Goal: Check status: Check status

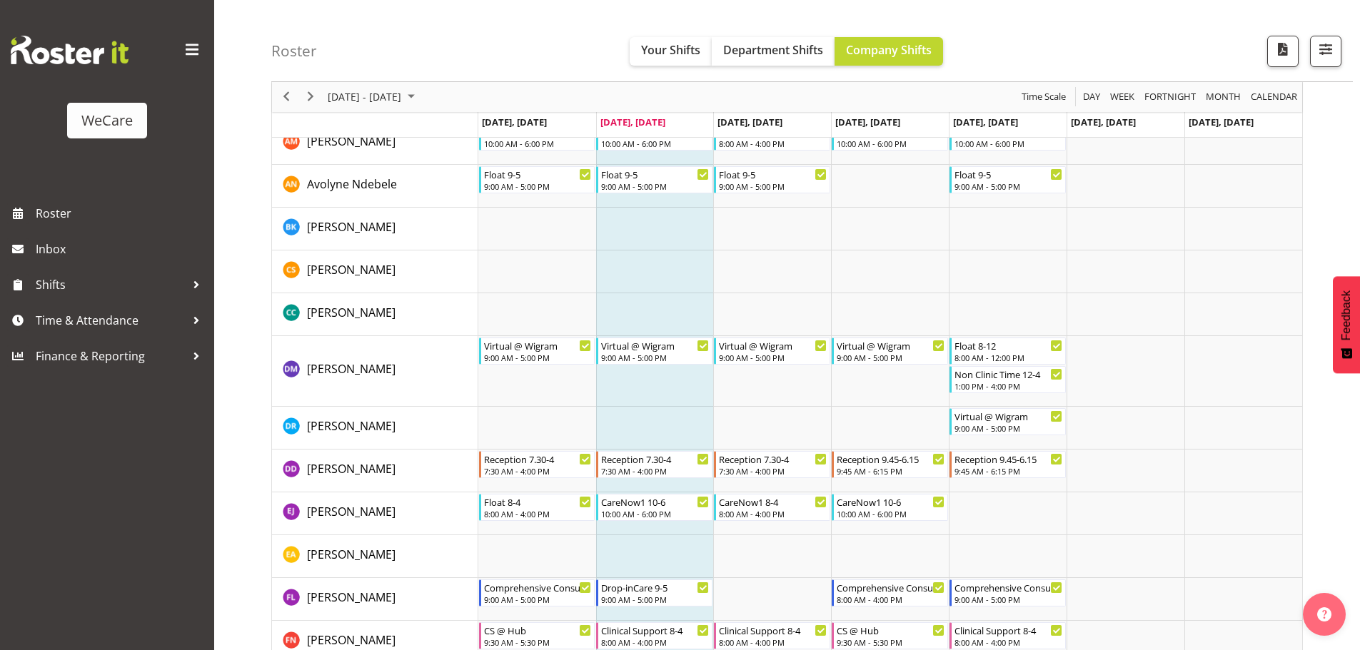
scroll to position [4282, 0]
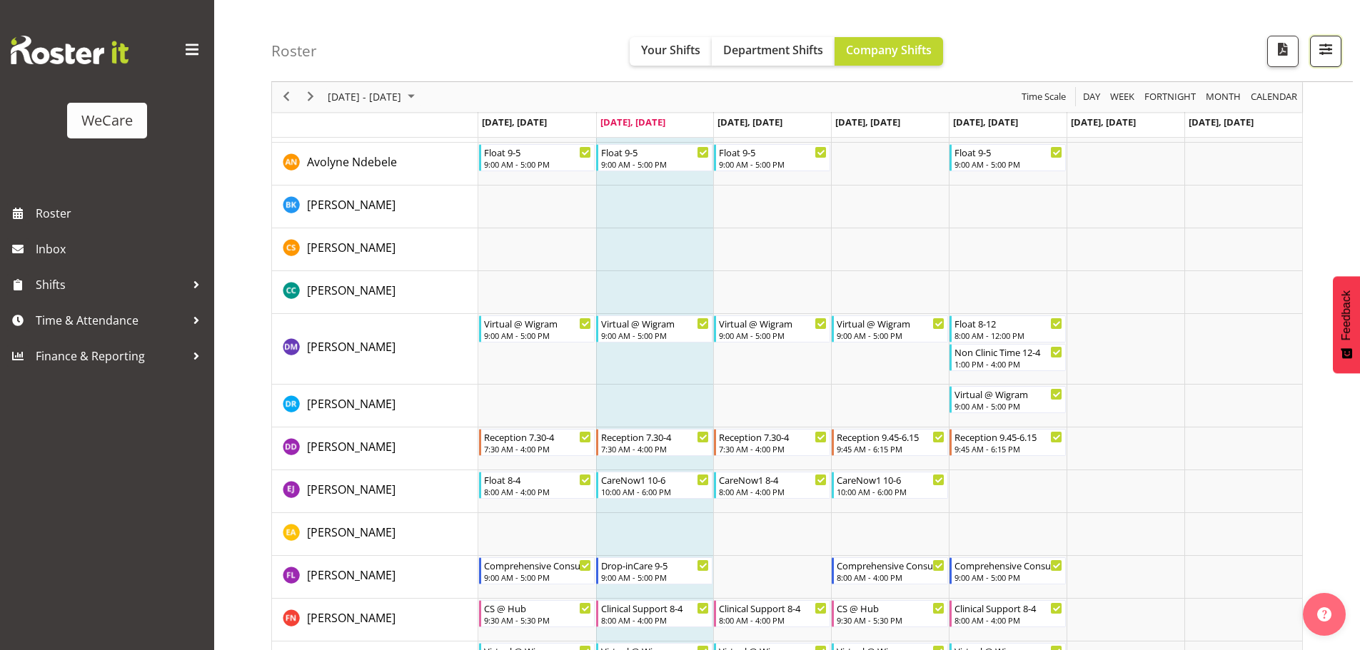
click at [1331, 57] on span "button" at bounding box center [1325, 49] width 19 height 19
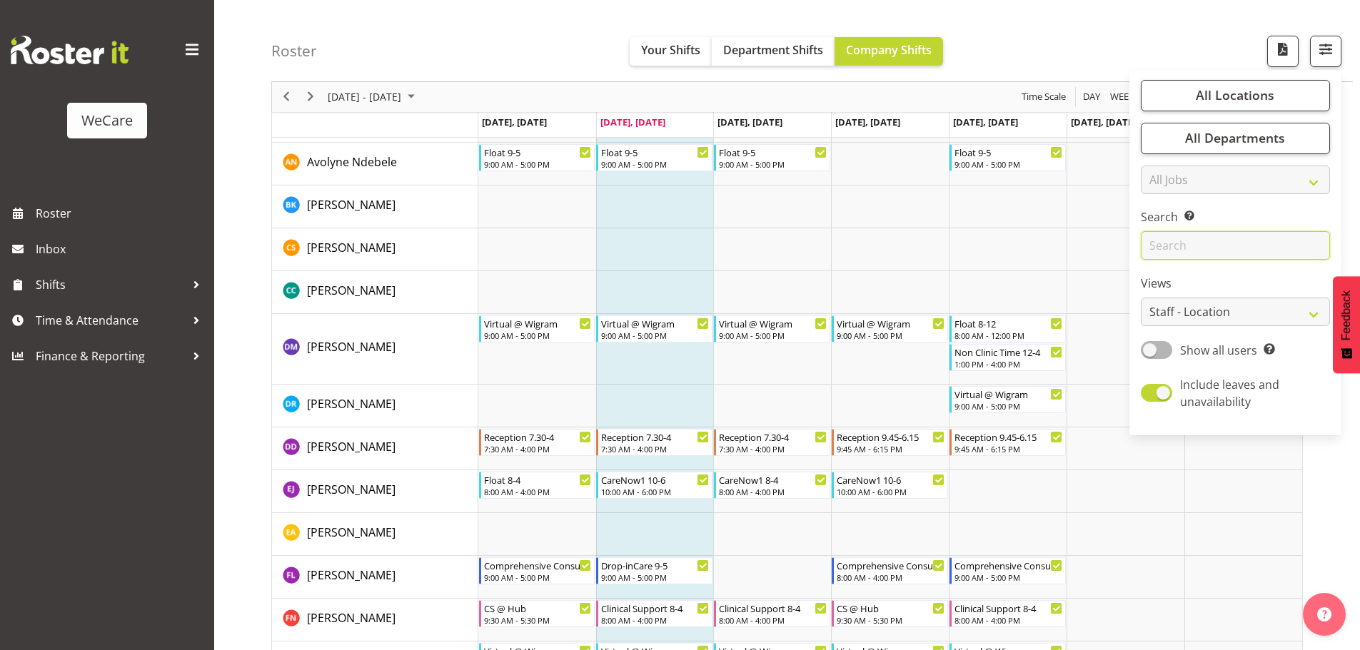
click at [1188, 249] on input "text" at bounding box center [1235, 246] width 189 height 29
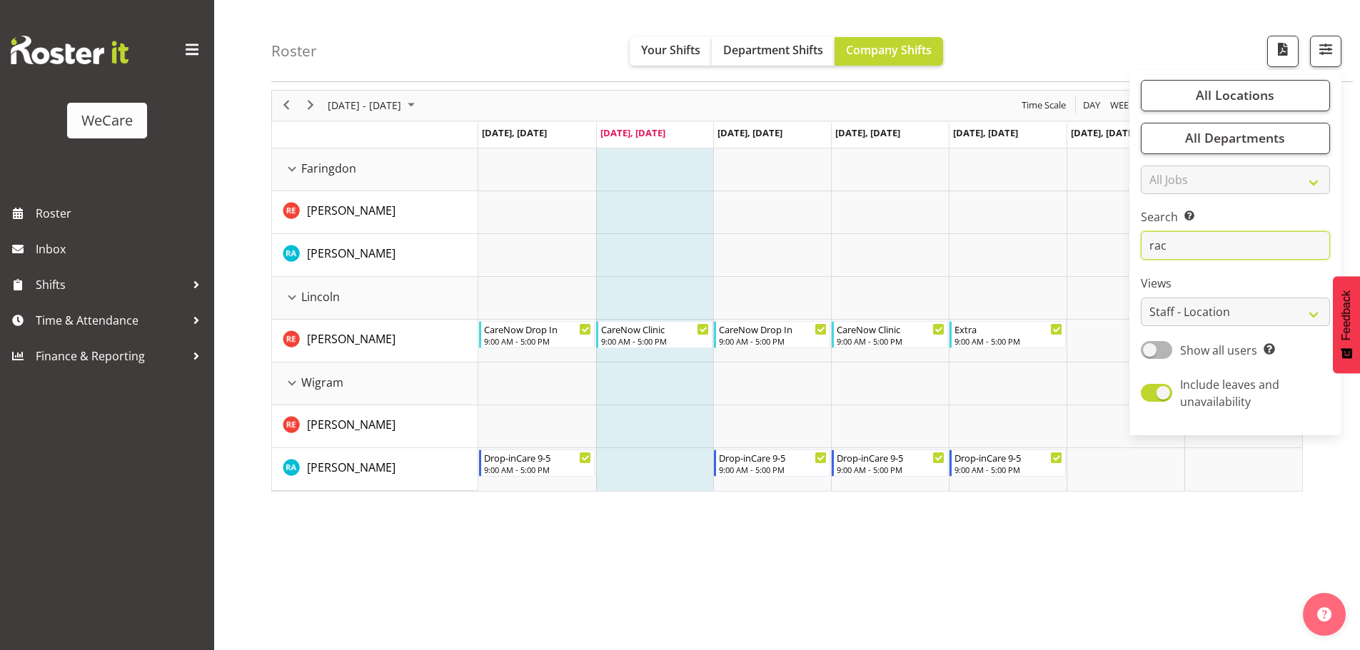
scroll to position [52, 0]
click at [1225, 248] on input "rac" at bounding box center [1235, 246] width 189 height 29
type input "r"
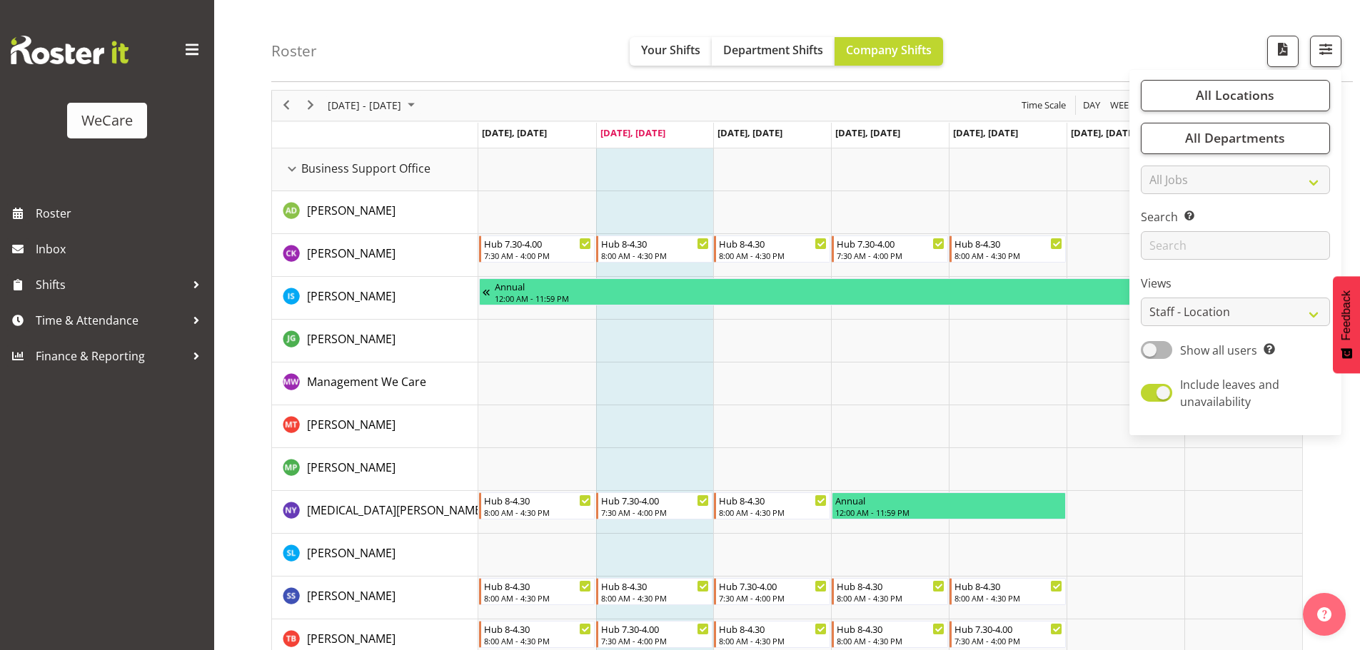
click at [669, 340] on td "Timeline Week of August 26, 2025" at bounding box center [655, 341] width 118 height 43
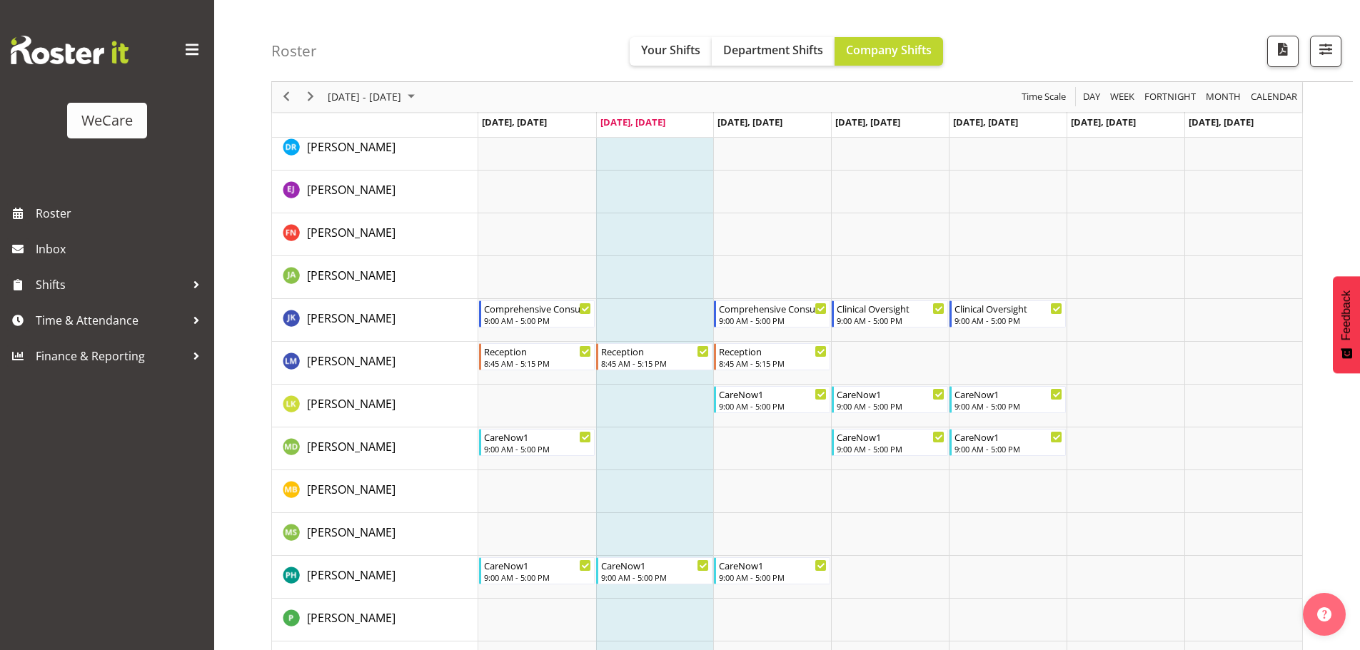
scroll to position [0, 0]
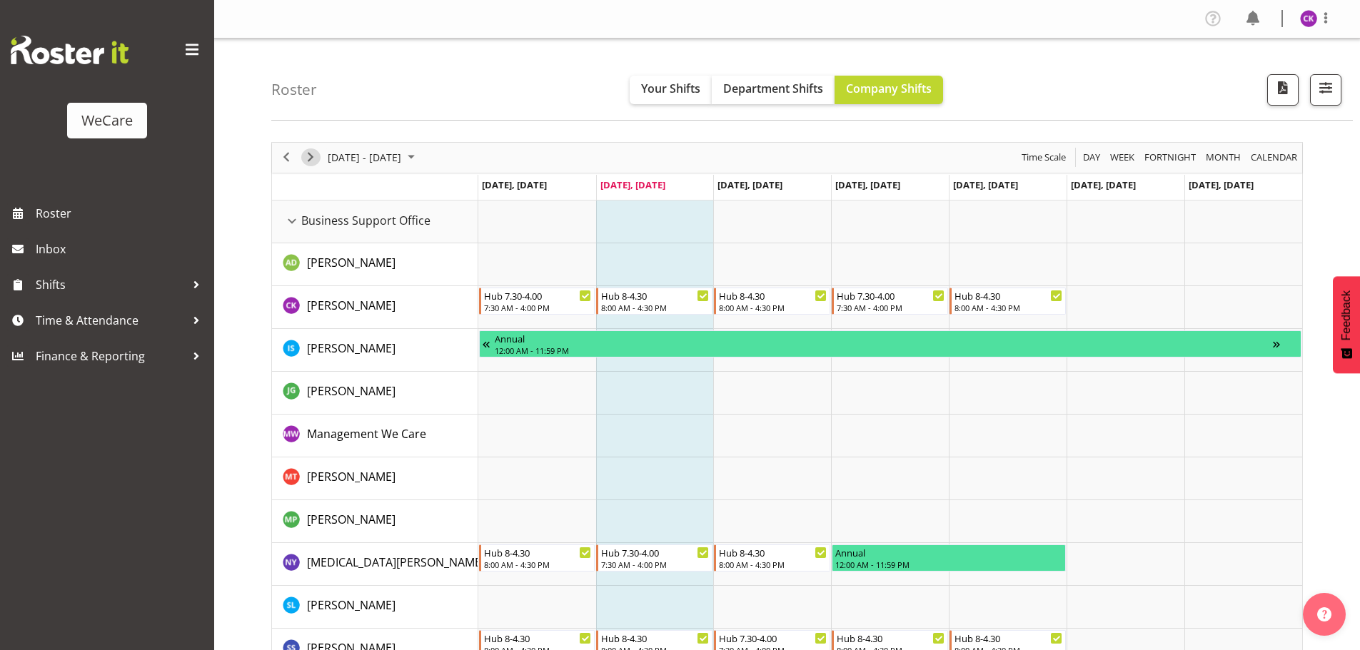
click at [313, 166] on div "next period" at bounding box center [310, 158] width 24 height 30
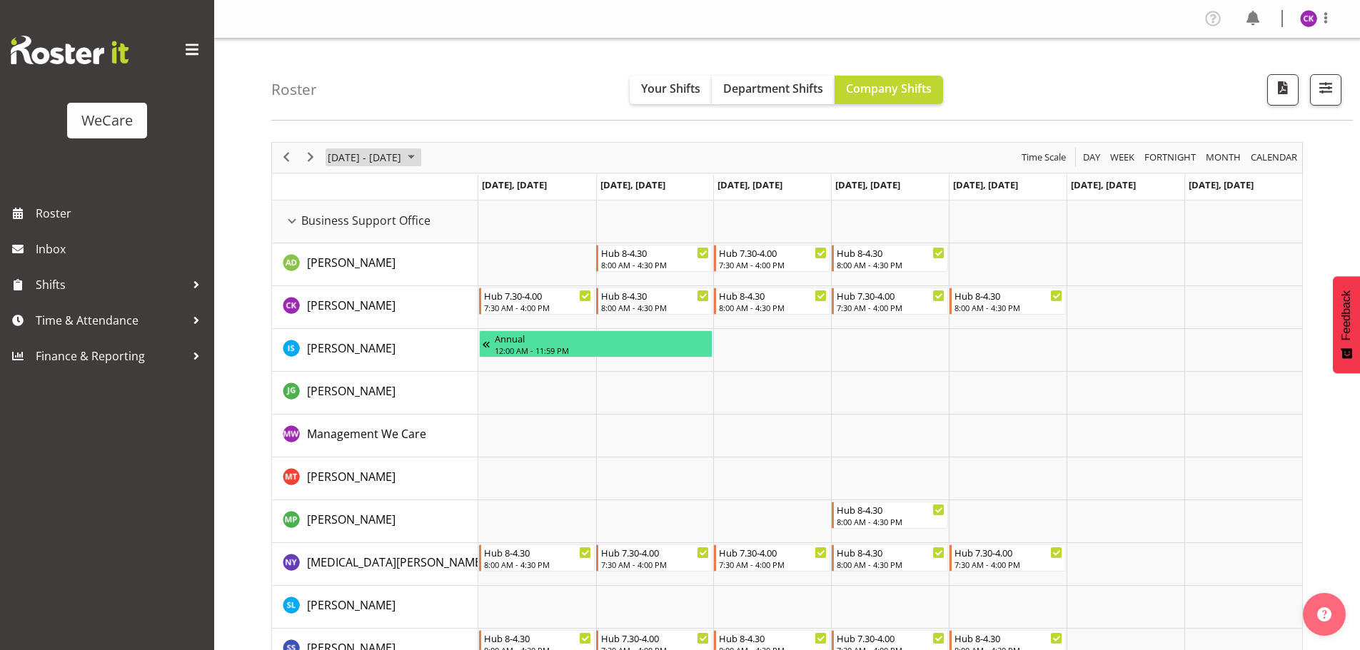
click at [403, 158] on span "[DATE] - [DATE]" at bounding box center [364, 157] width 76 height 18
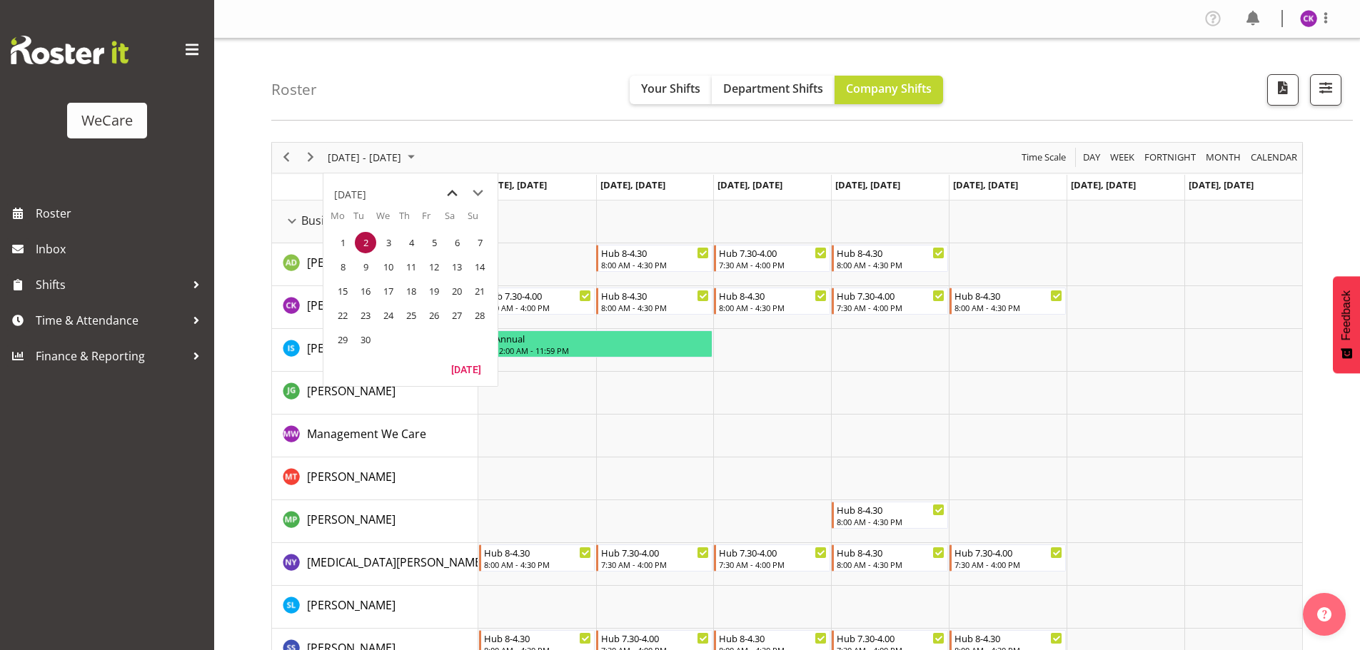
click at [459, 192] on span "previous month" at bounding box center [452, 194] width 25 height 26
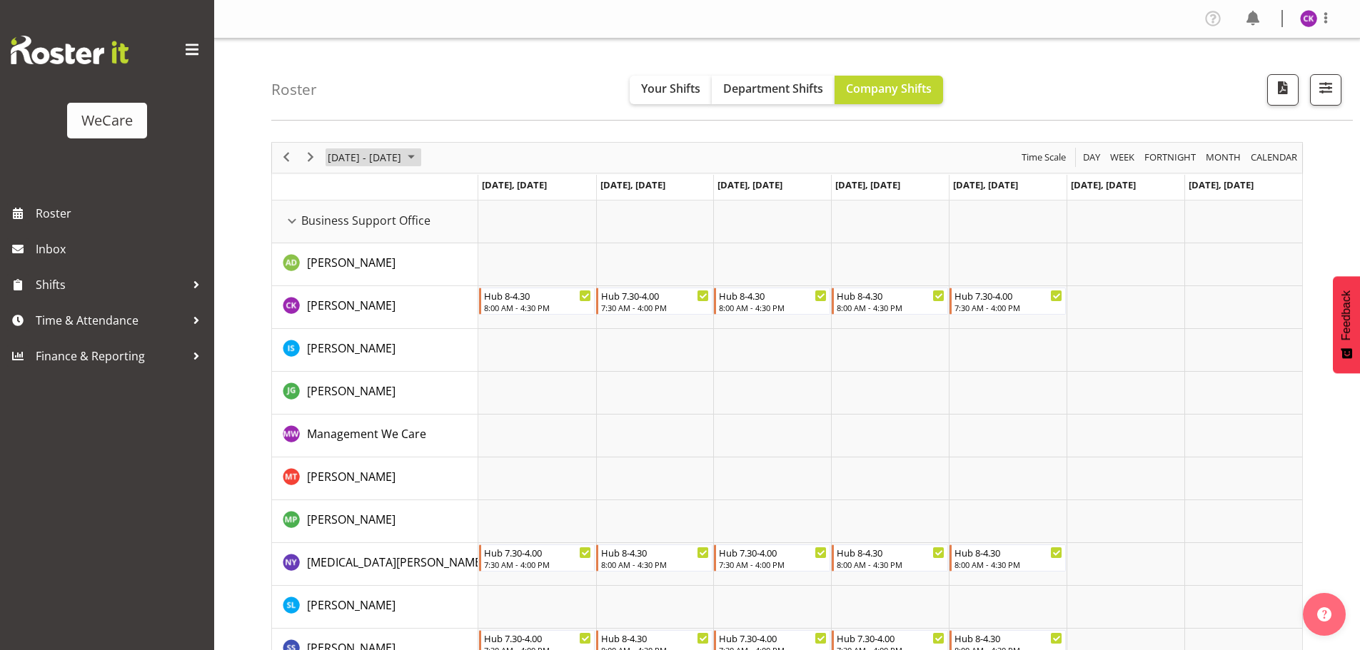
drag, startPoint x: 233, startPoint y: 179, endPoint x: 396, endPoint y: 166, distance: 163.2
click at [396, 166] on span "[DATE] - [DATE]" at bounding box center [364, 157] width 76 height 18
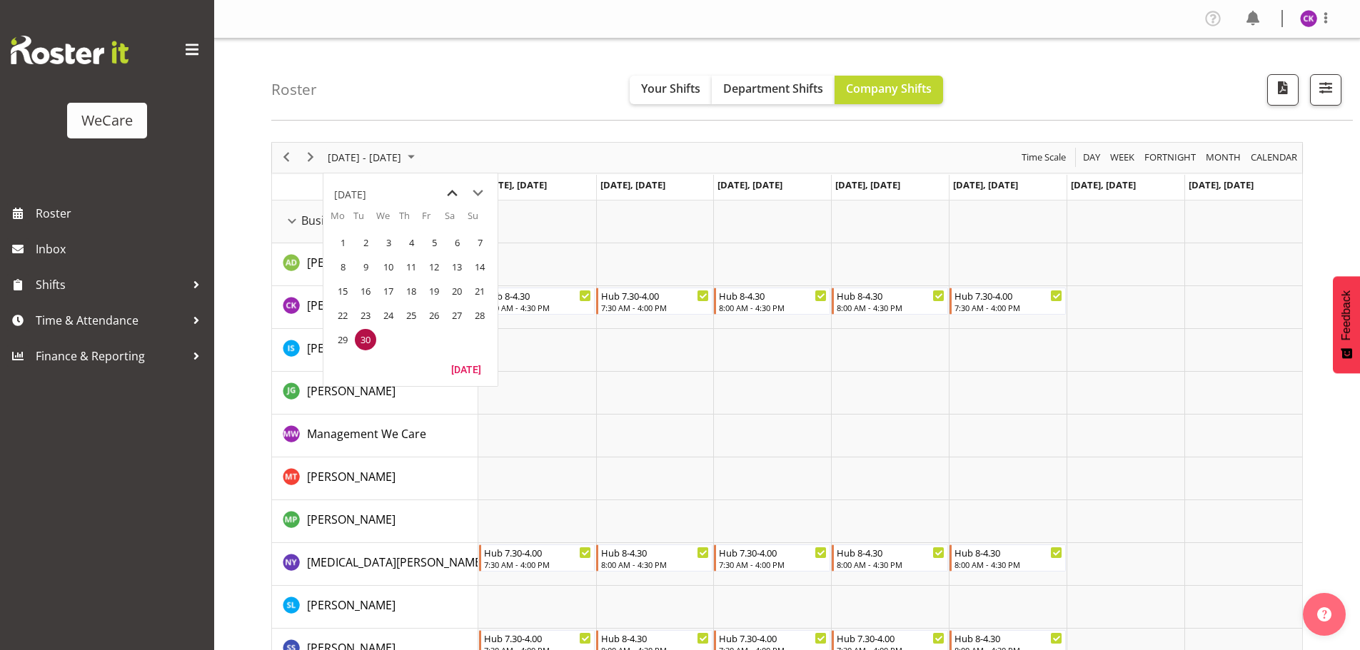
click at [452, 197] on span "previous month" at bounding box center [452, 194] width 25 height 26
click at [374, 339] on span "26" at bounding box center [365, 339] width 21 height 21
